Goal: Task Accomplishment & Management: Complete application form

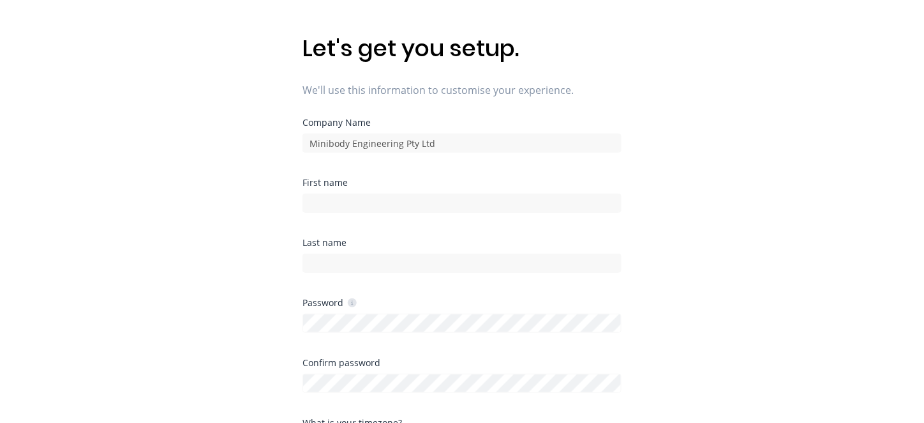
scroll to position [64, 0]
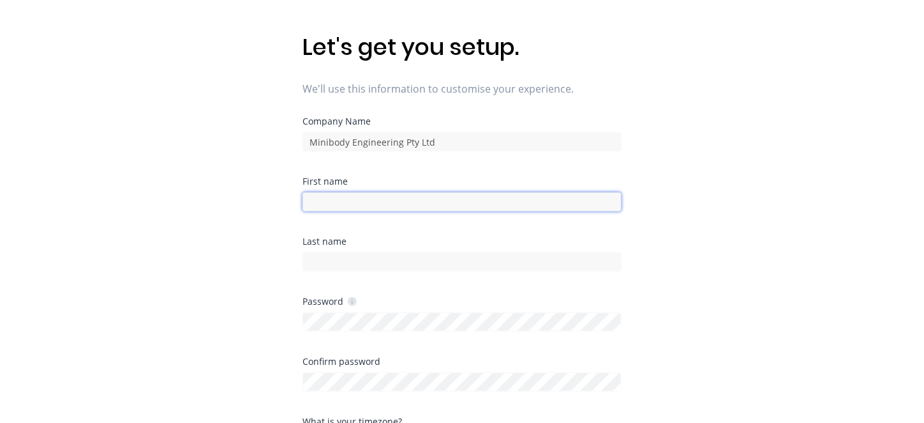
click at [349, 195] on input at bounding box center [462, 201] width 319 height 19
type input "Lisa"
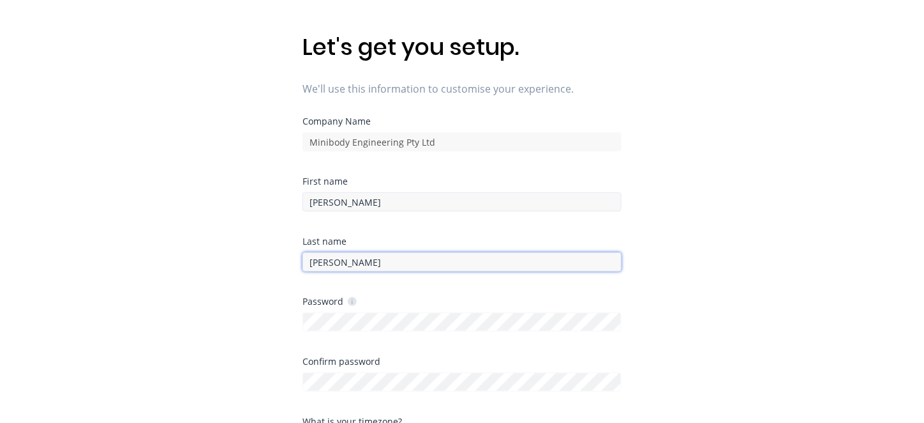
type input "Payne"
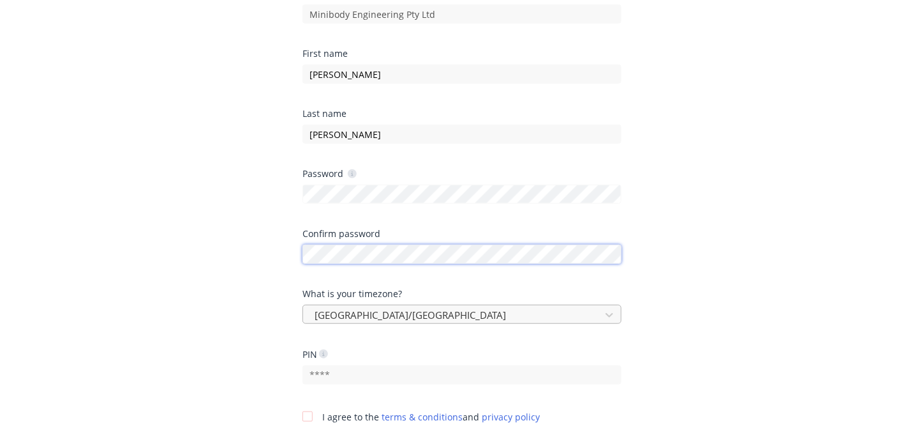
scroll to position [255, 0]
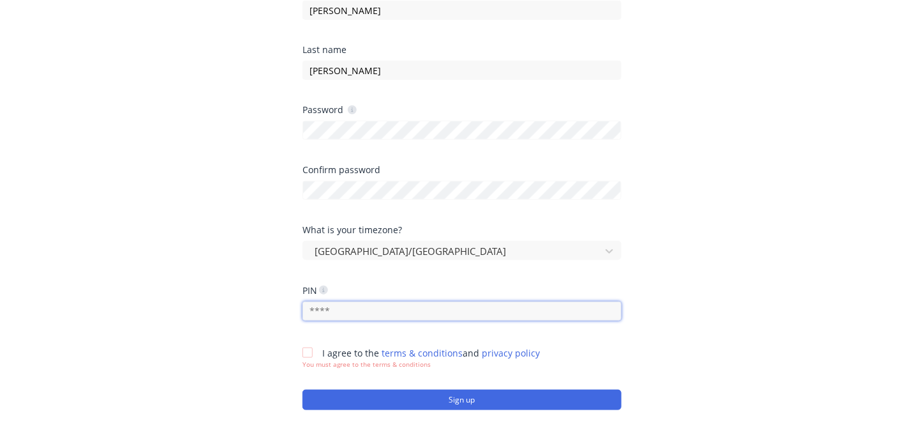
click at [333, 306] on input "text" at bounding box center [462, 310] width 319 height 19
type input "1315"
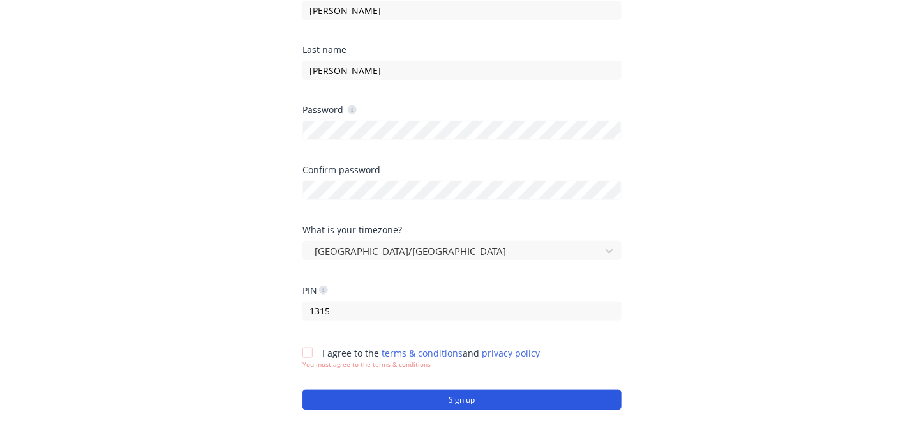
drag, startPoint x: 307, startPoint y: 354, endPoint x: 405, endPoint y: 392, distance: 104.7
click at [307, 354] on div at bounding box center [308, 353] width 26 height 26
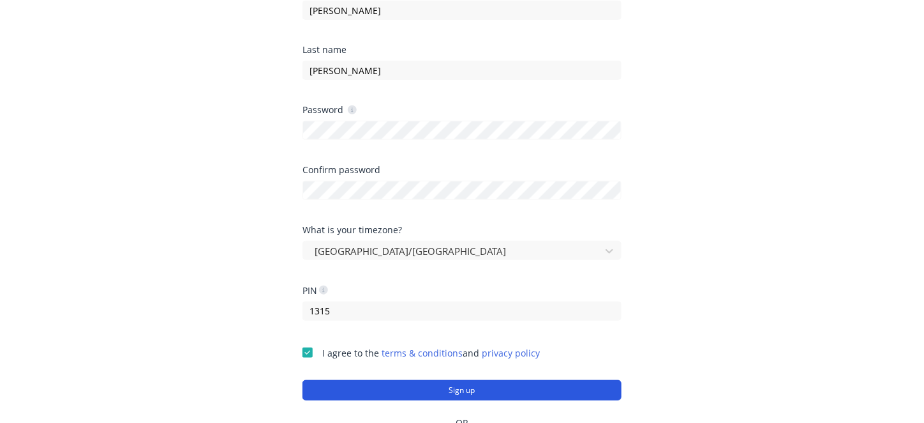
click at [448, 387] on button "Sign up" at bounding box center [462, 390] width 319 height 20
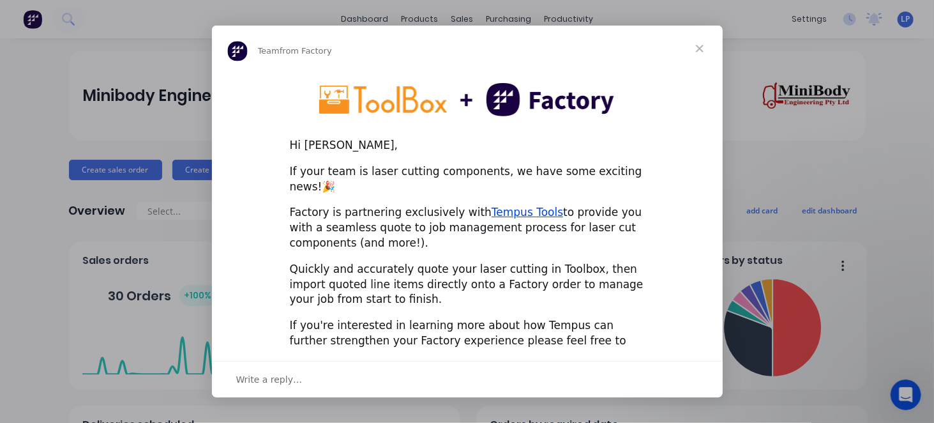
scroll to position [23, 0]
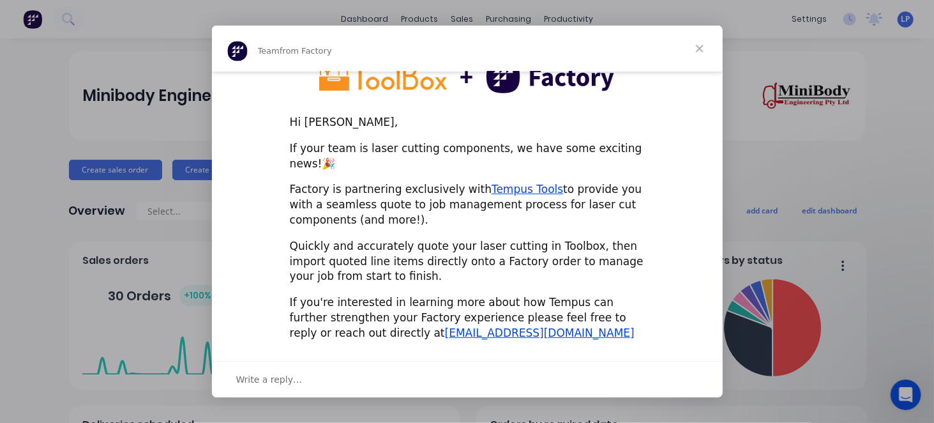
click at [698, 48] on span "Close" at bounding box center [700, 49] width 46 height 46
